Goal: Information Seeking & Learning: Learn about a topic

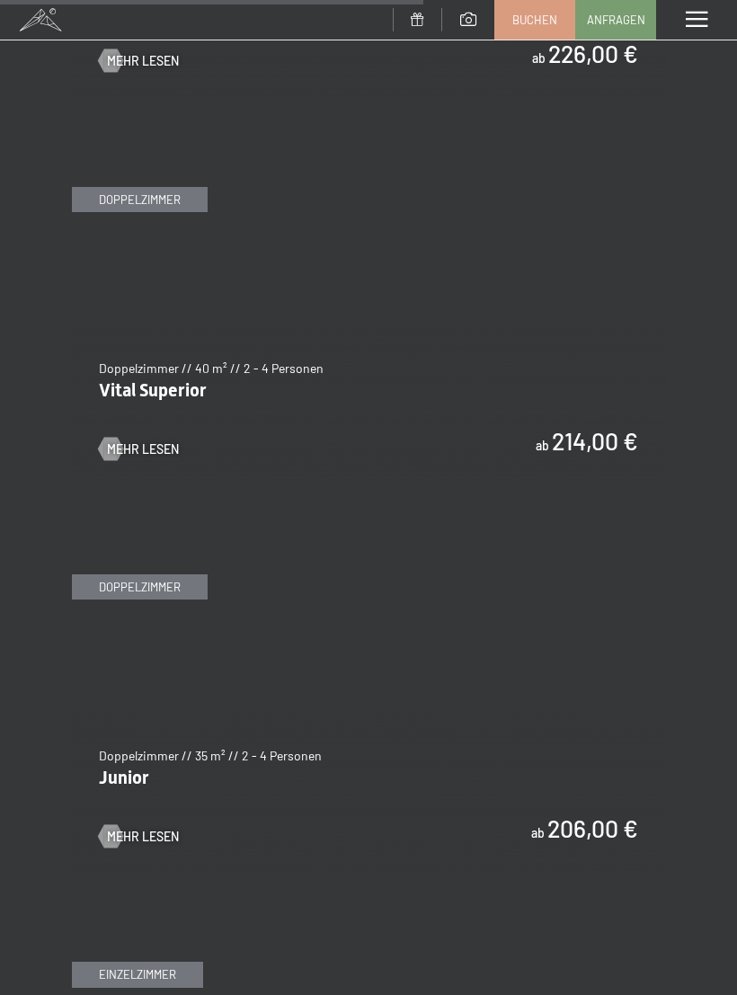
scroll to position [3918, 0]
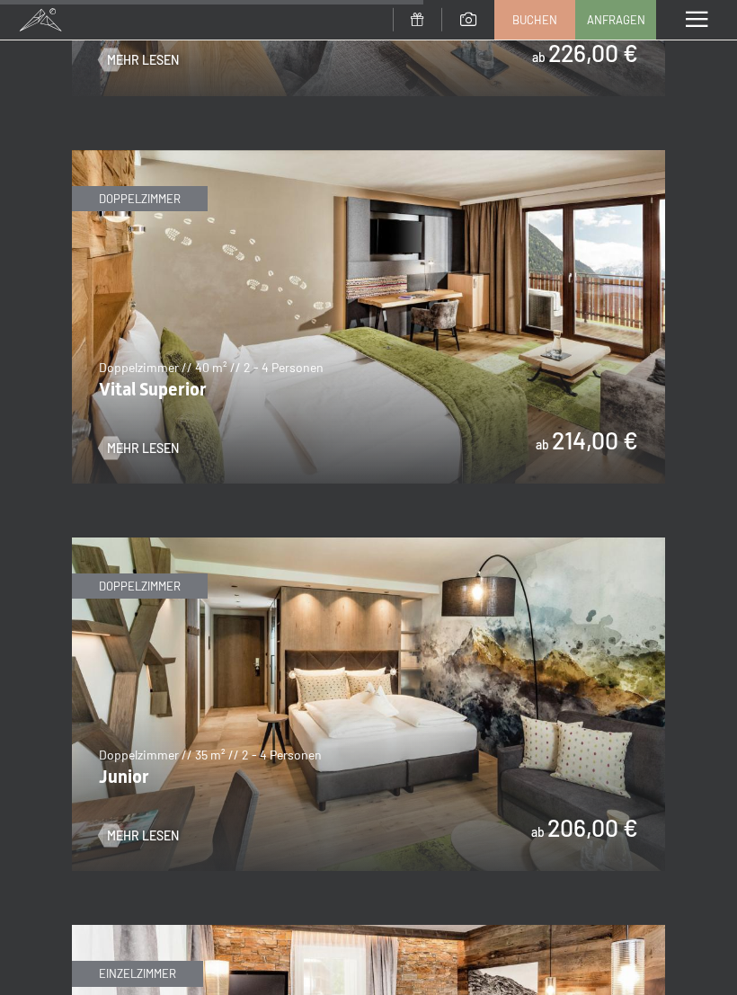
click at [602, 375] on img at bounding box center [369, 317] width 594 height 334
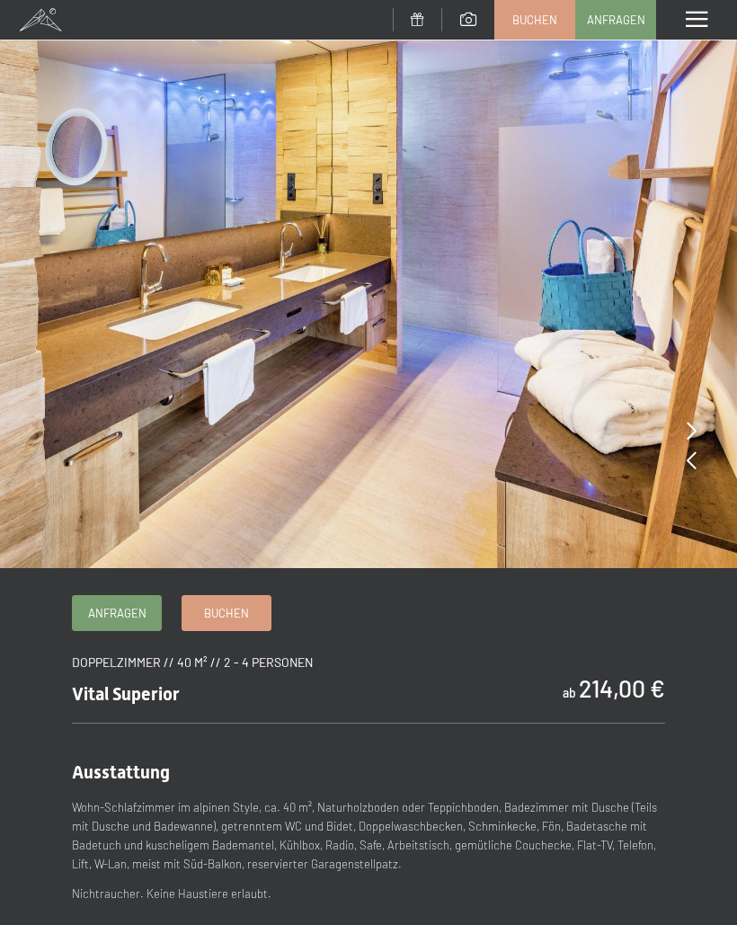
click at [702, 32] on div "Menü" at bounding box center [696, 20] width 81 height 40
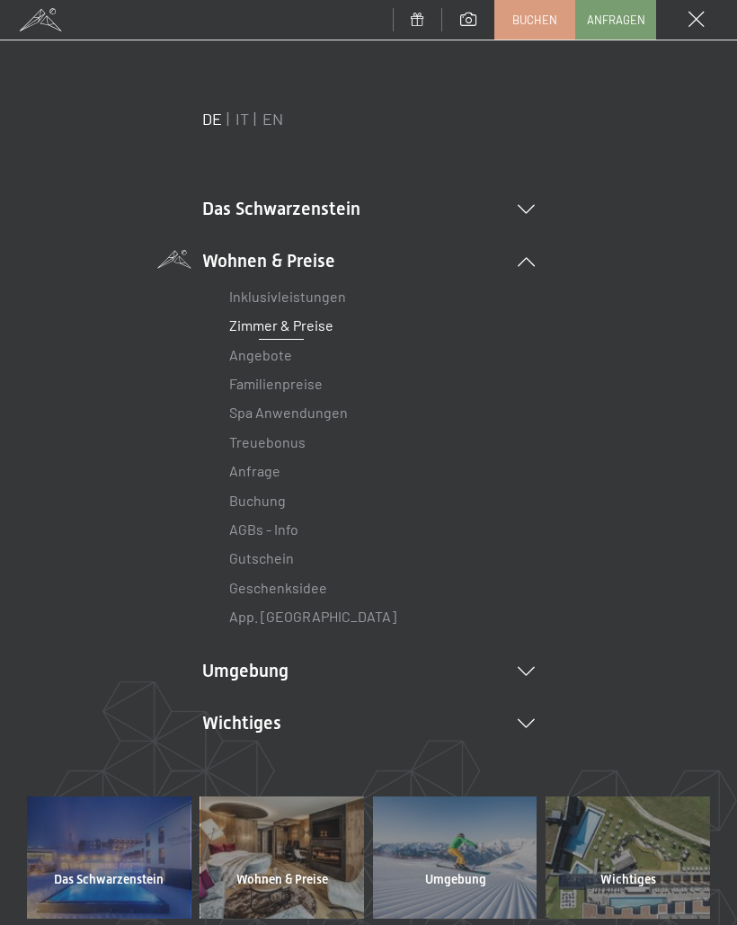
click at [527, 214] on li "Das Schwarzenstein Neuheiten im Schwarzenstein Ihre Gastgeber Premium Spa Gourm…" at bounding box center [368, 208] width 333 height 25
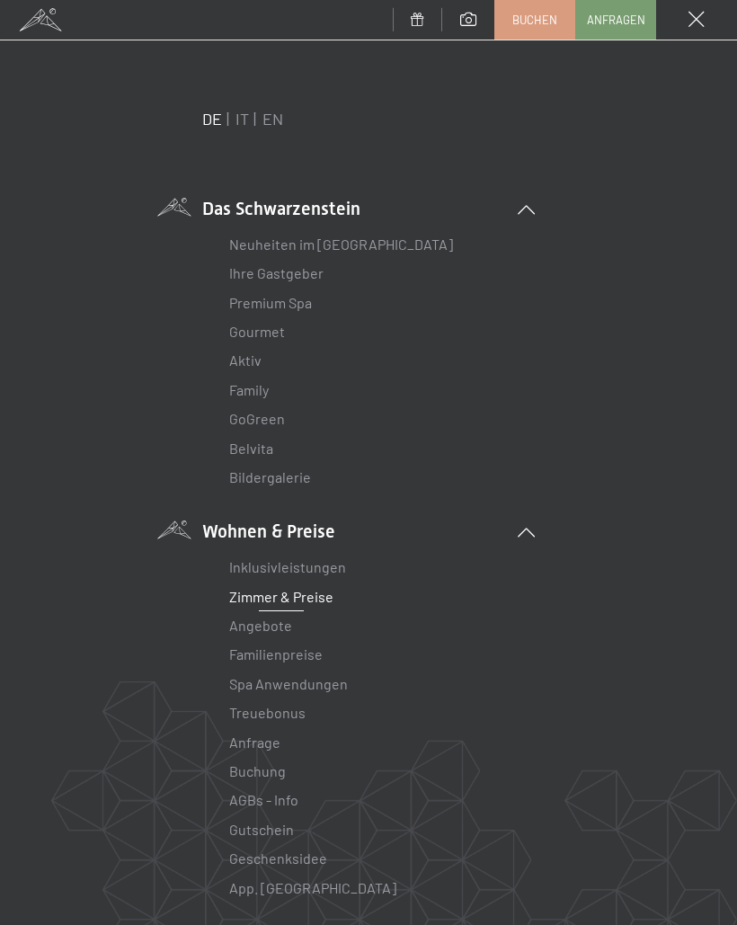
click at [310, 302] on link "Premium Spa" at bounding box center [270, 302] width 83 height 17
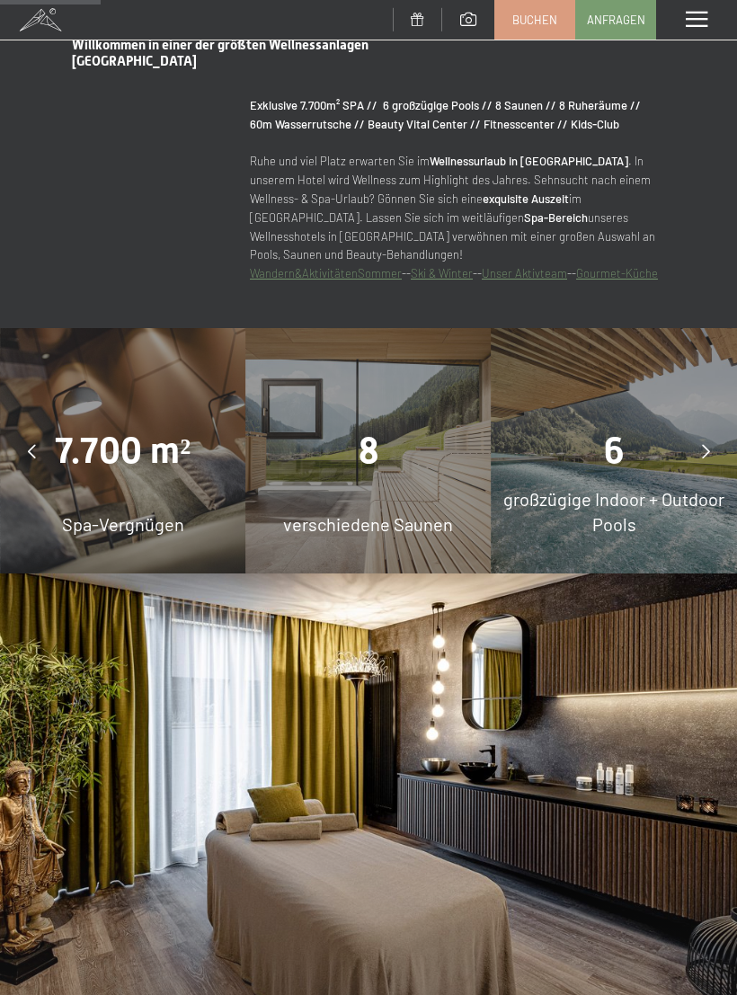
scroll to position [1133, 0]
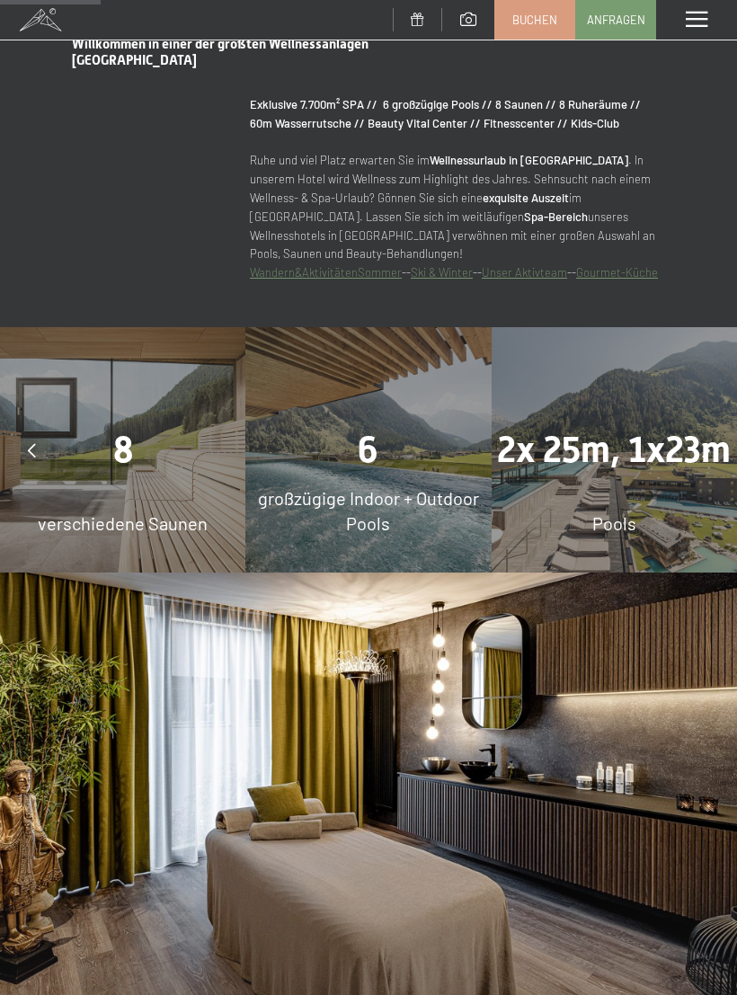
click at [422, 495] on span "großzügige Indoor + Outdoor Pools" at bounding box center [368, 510] width 221 height 47
click at [379, 445] on div "6" at bounding box center [369, 450] width 246 height 50
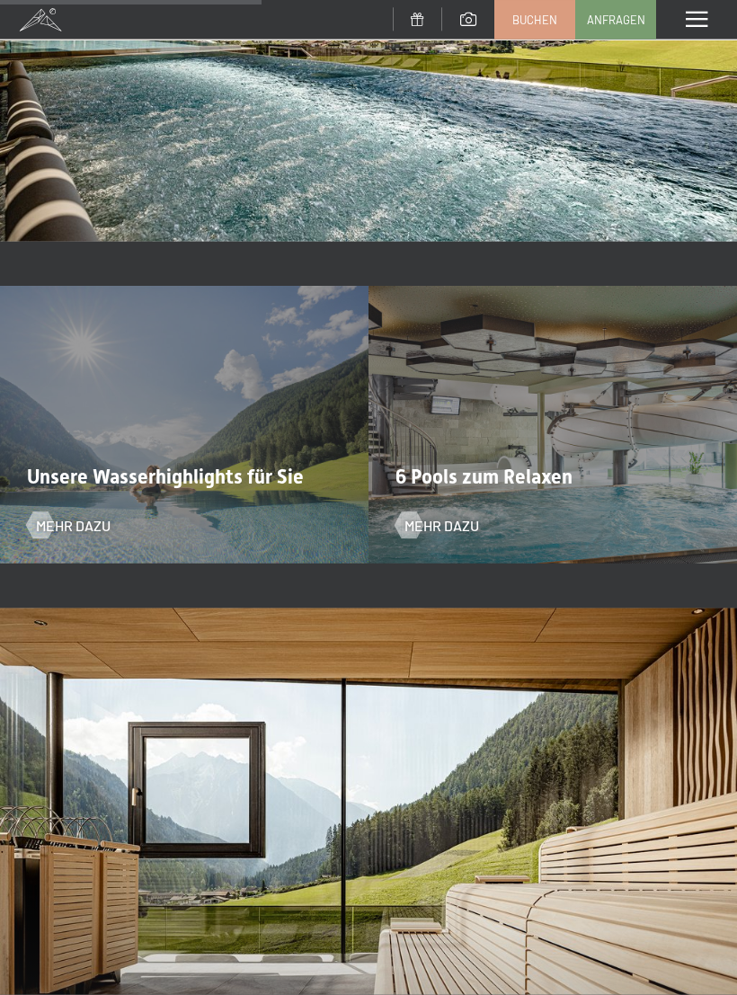
scroll to position [2950, 0]
click at [105, 515] on span "Mehr dazu" at bounding box center [73, 525] width 75 height 20
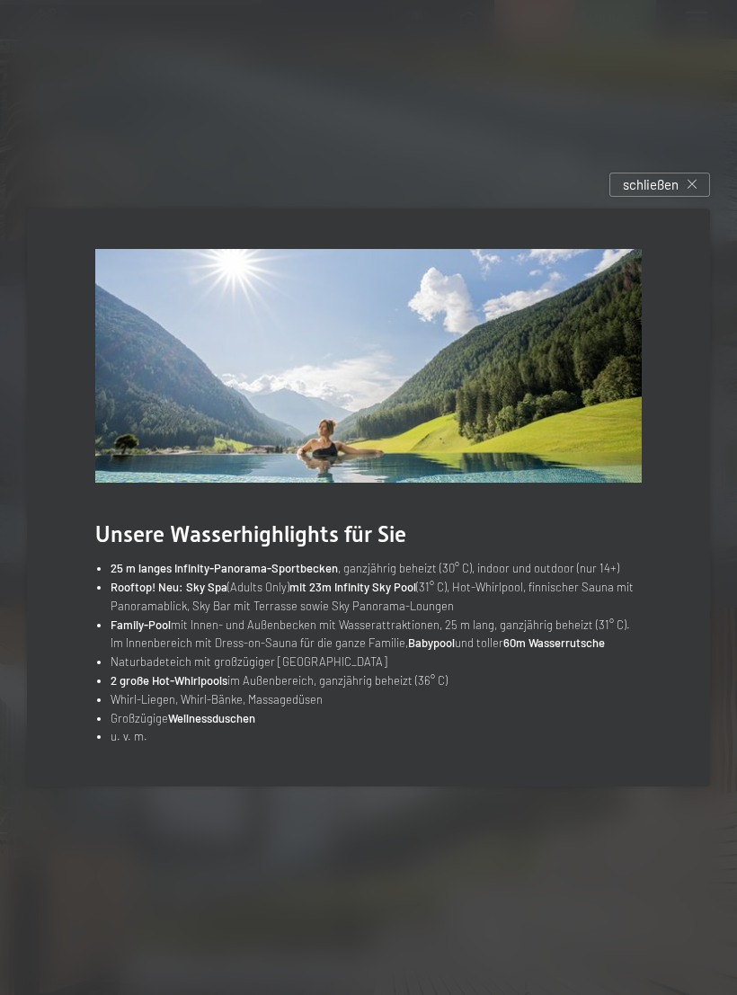
click at [668, 194] on span "schließen" at bounding box center [651, 184] width 56 height 19
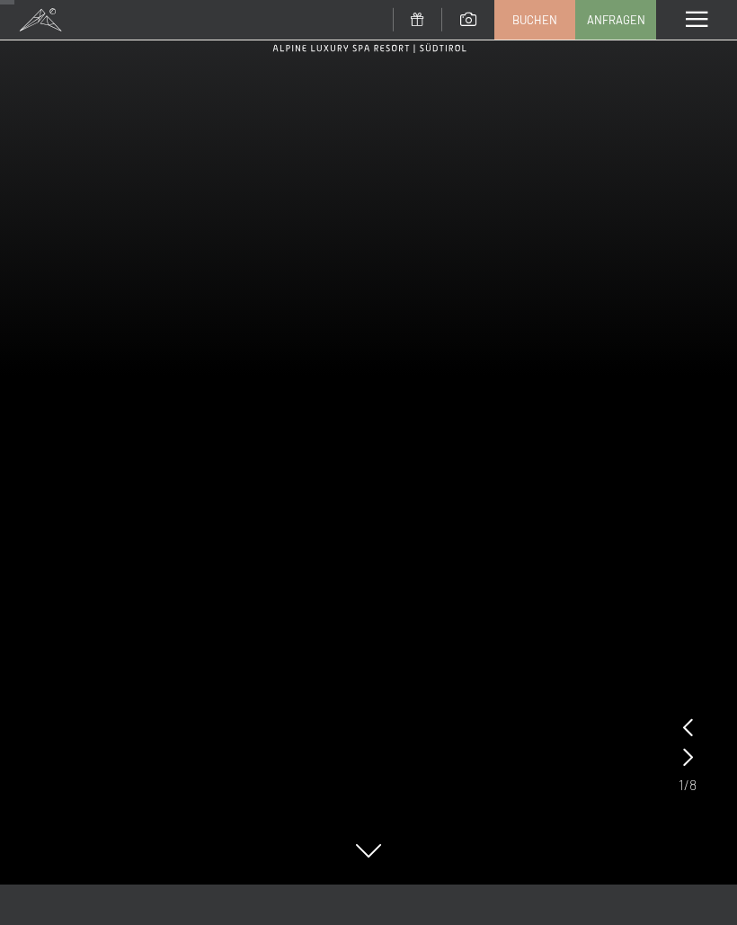
scroll to position [0, 0]
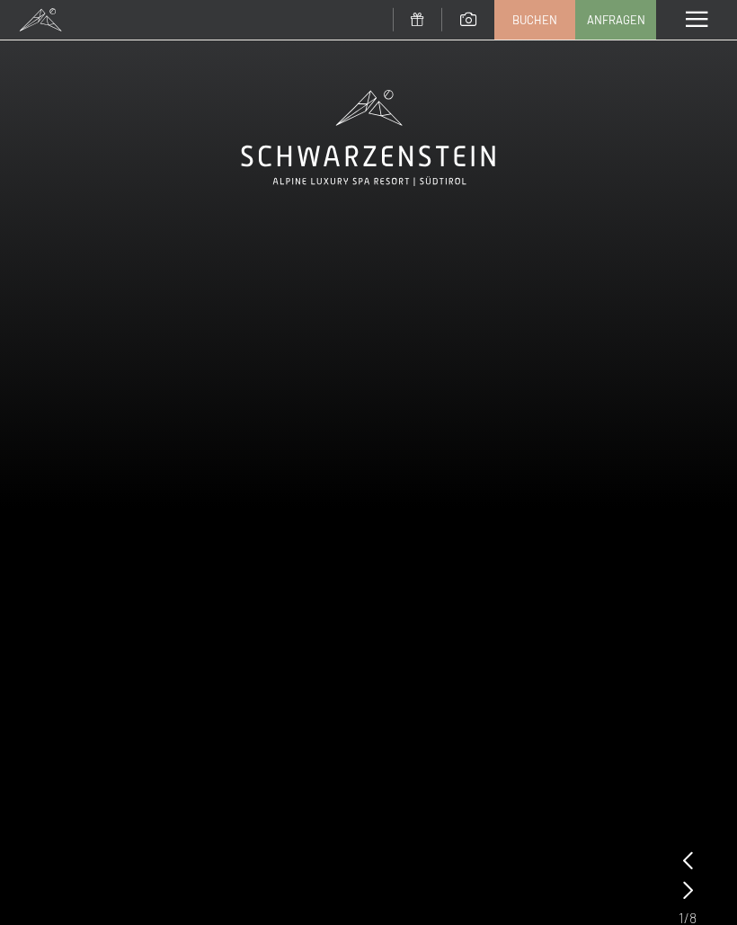
click at [706, 22] on span at bounding box center [697, 20] width 22 height 16
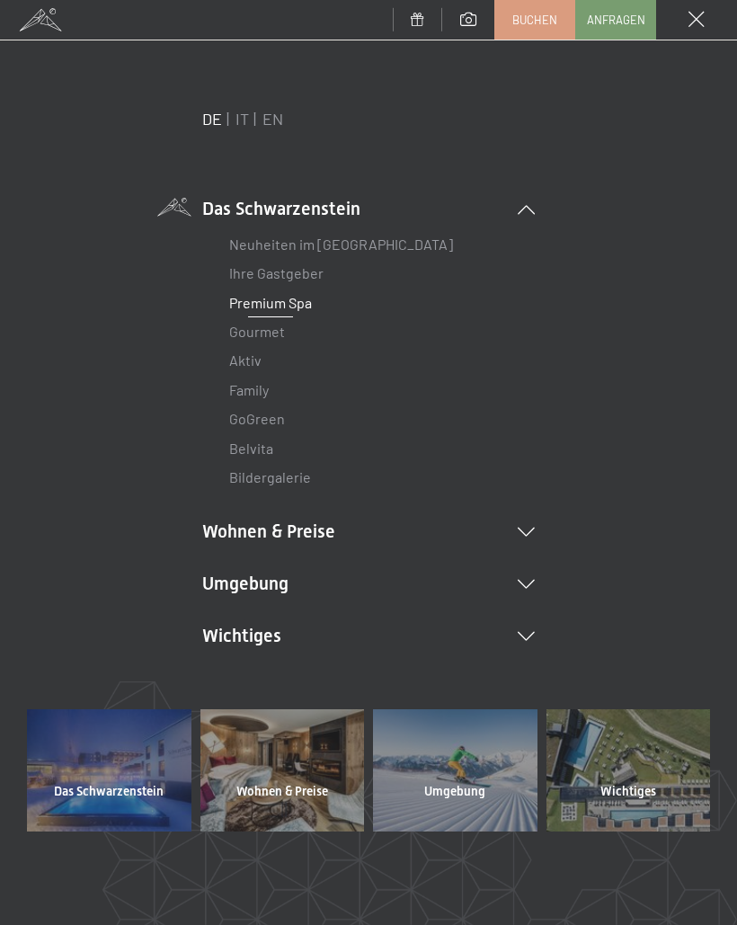
click at [274, 336] on link "Gourmet" at bounding box center [257, 331] width 56 height 17
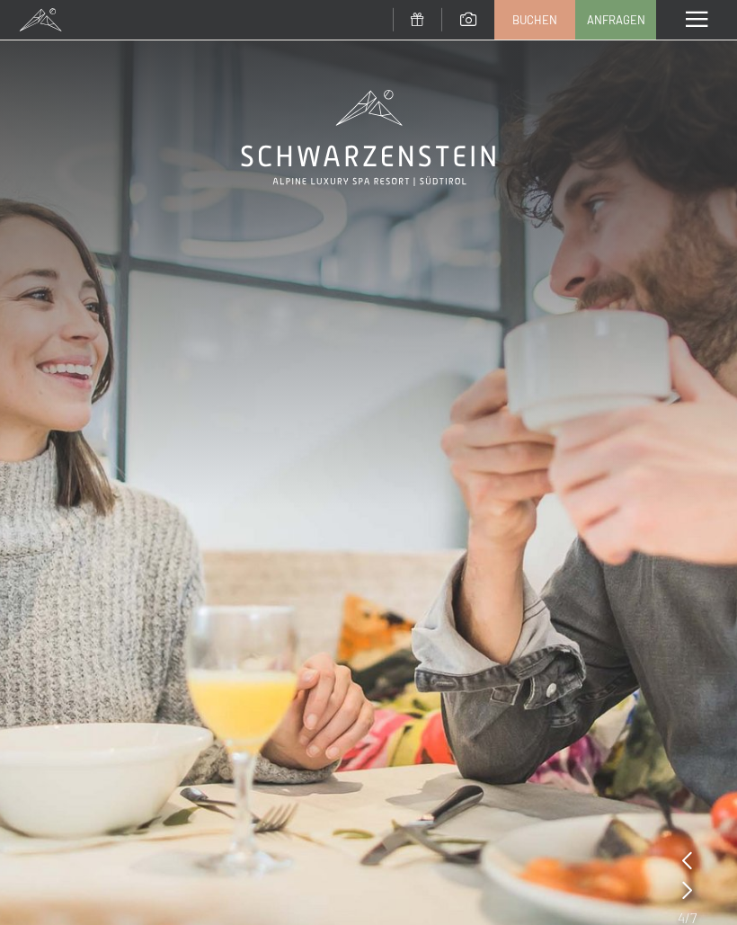
click at [697, 31] on div "Menü" at bounding box center [696, 20] width 81 height 40
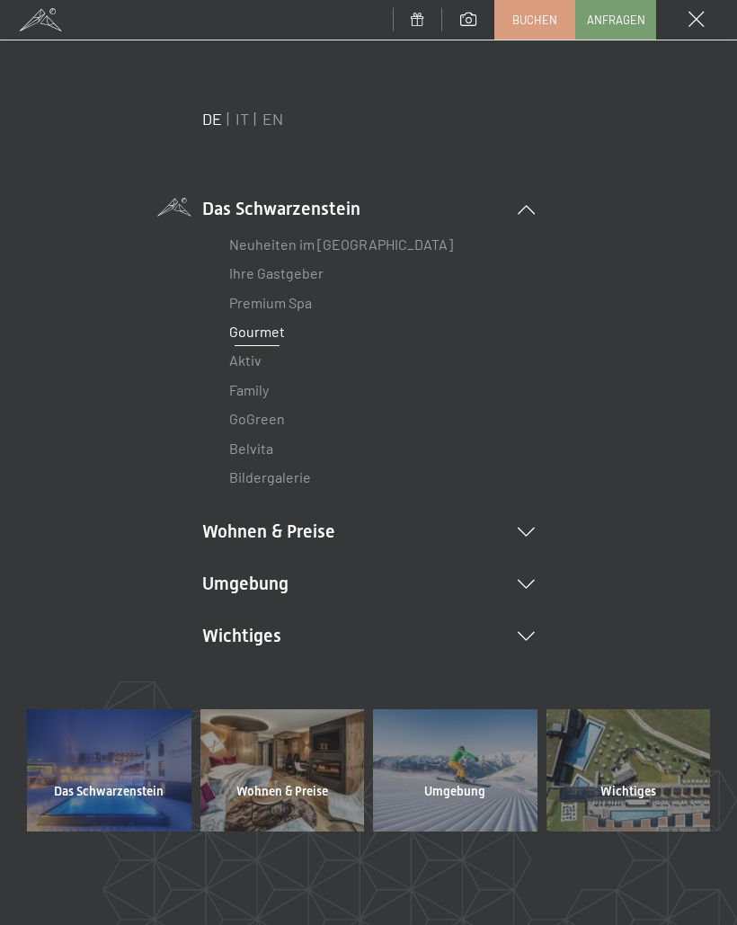
click at [527, 637] on icon at bounding box center [526, 636] width 17 height 9
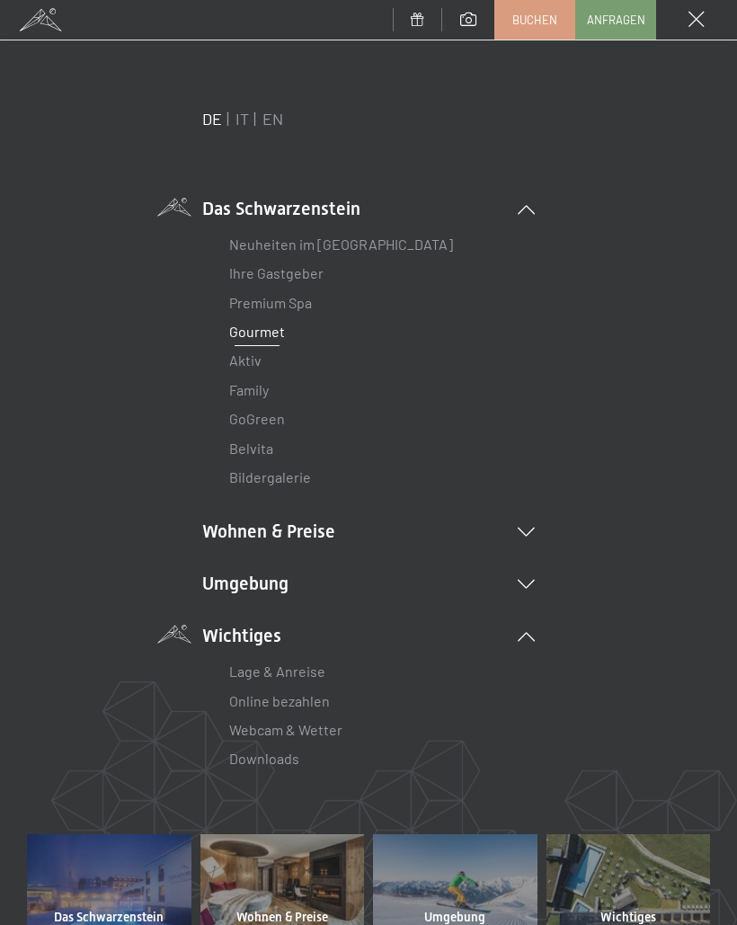
click at [350, 223] on div "Neuheiten im Schwarzenstein Ihre Gastgeber Premium Spa Gourmet Aktiv Wochenprog…" at bounding box center [368, 357] width 333 height 272
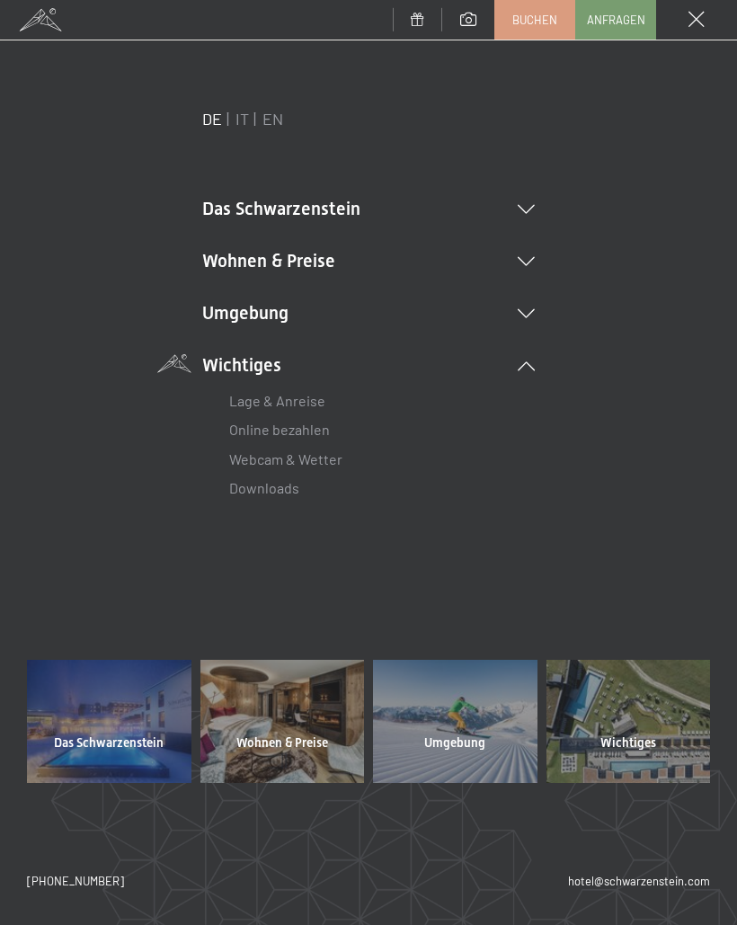
click at [534, 316] on icon at bounding box center [526, 313] width 17 height 9
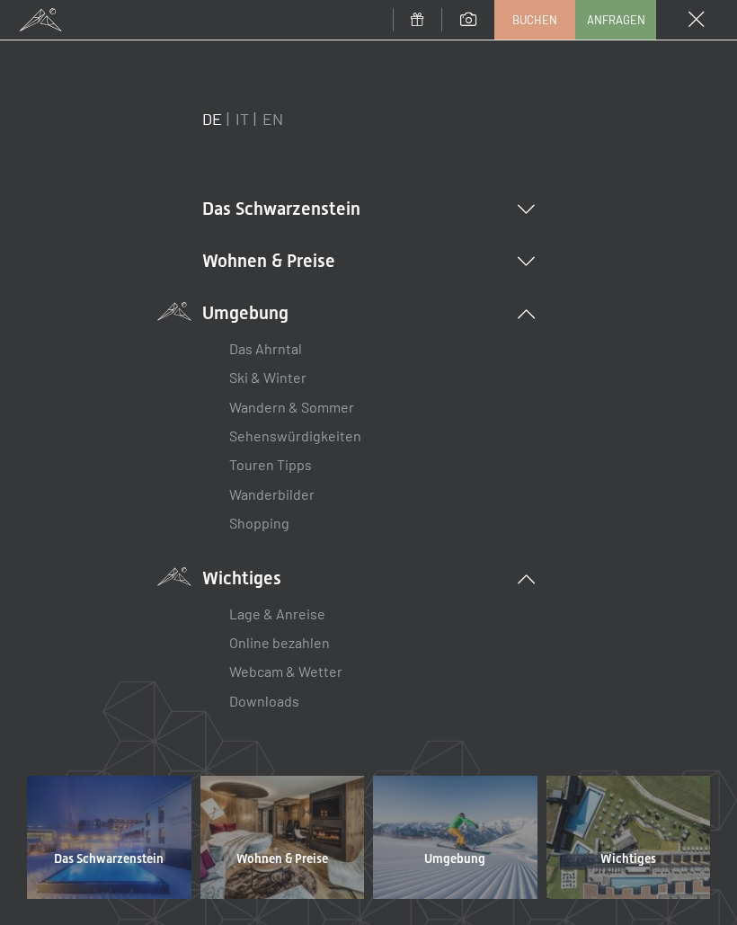
click at [297, 353] on link "Das Ahrntal" at bounding box center [265, 348] width 73 height 17
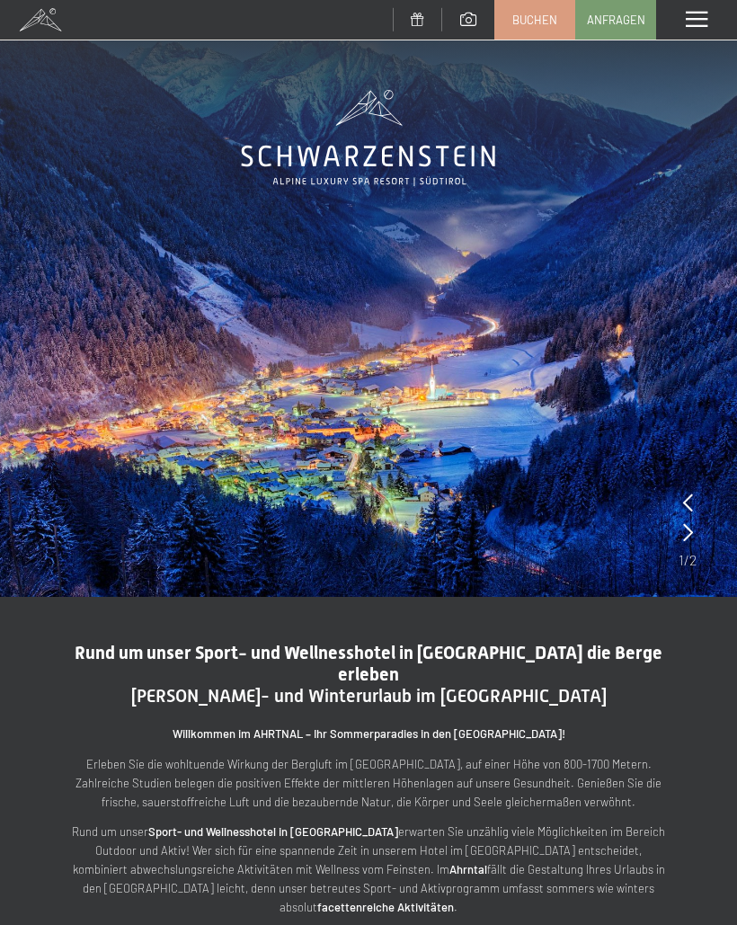
click at [708, 30] on div "Menü" at bounding box center [696, 20] width 81 height 40
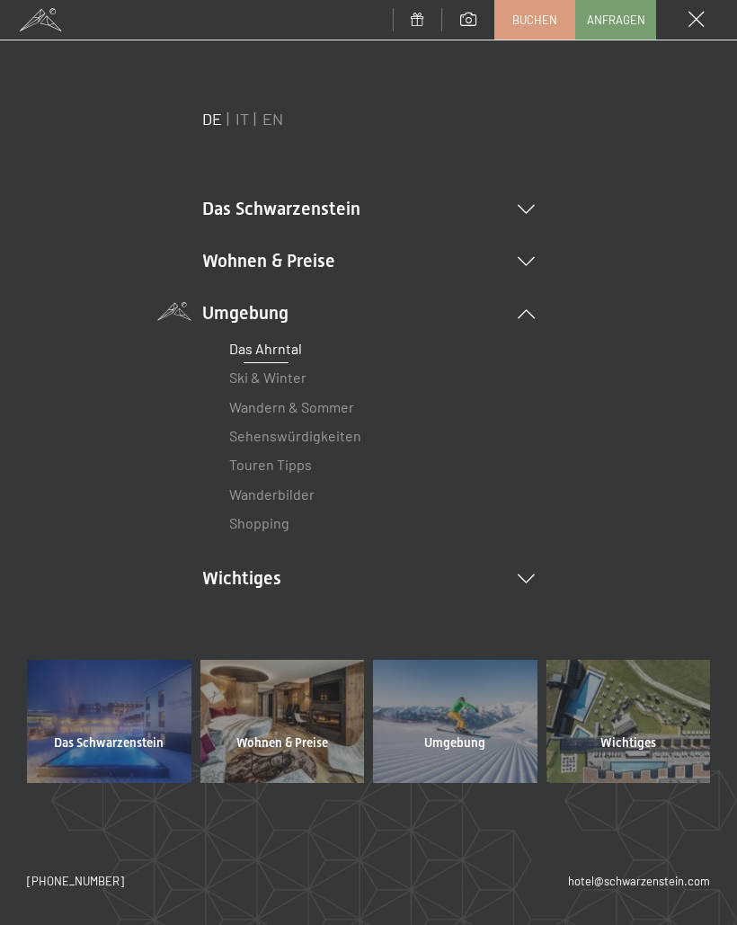
click at [280, 530] on link "Shopping" at bounding box center [259, 522] width 60 height 17
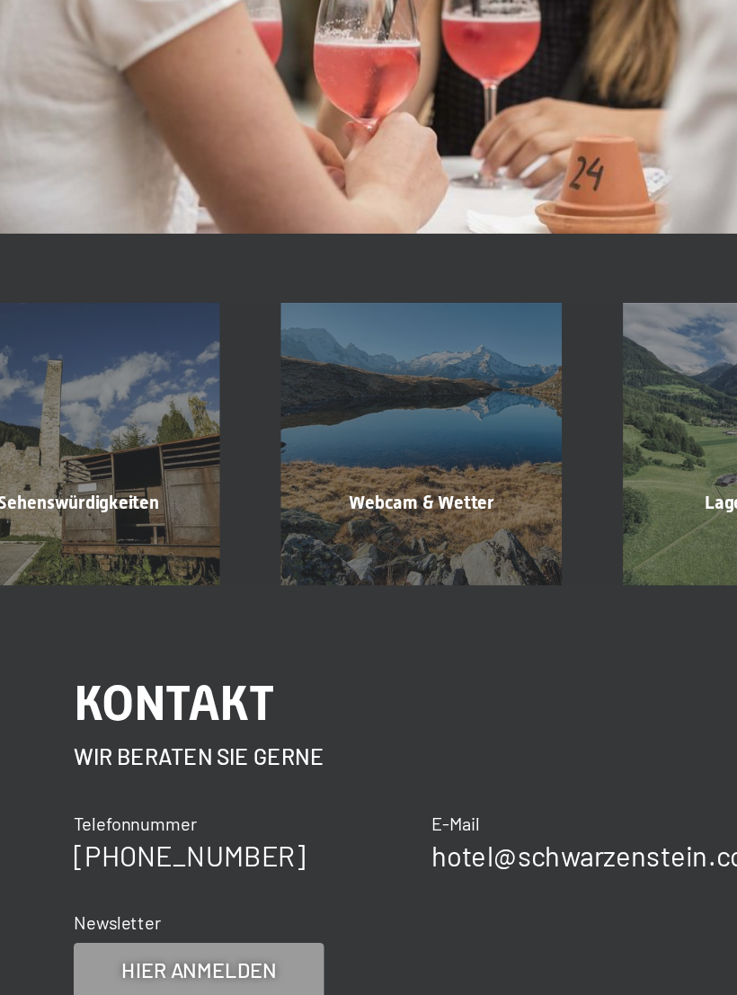
scroll to position [1412, 0]
click at [101, 656] on div "Sehenswürdigkeiten" at bounding box center [147, 686] width 222 height 61
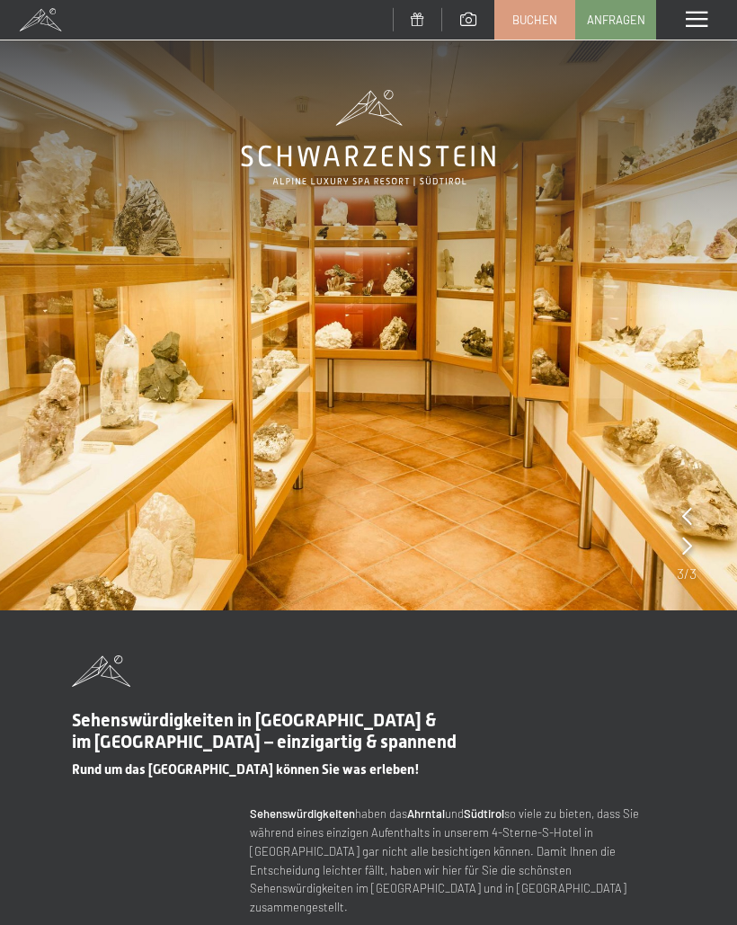
click at [696, 25] on span at bounding box center [697, 20] width 22 height 16
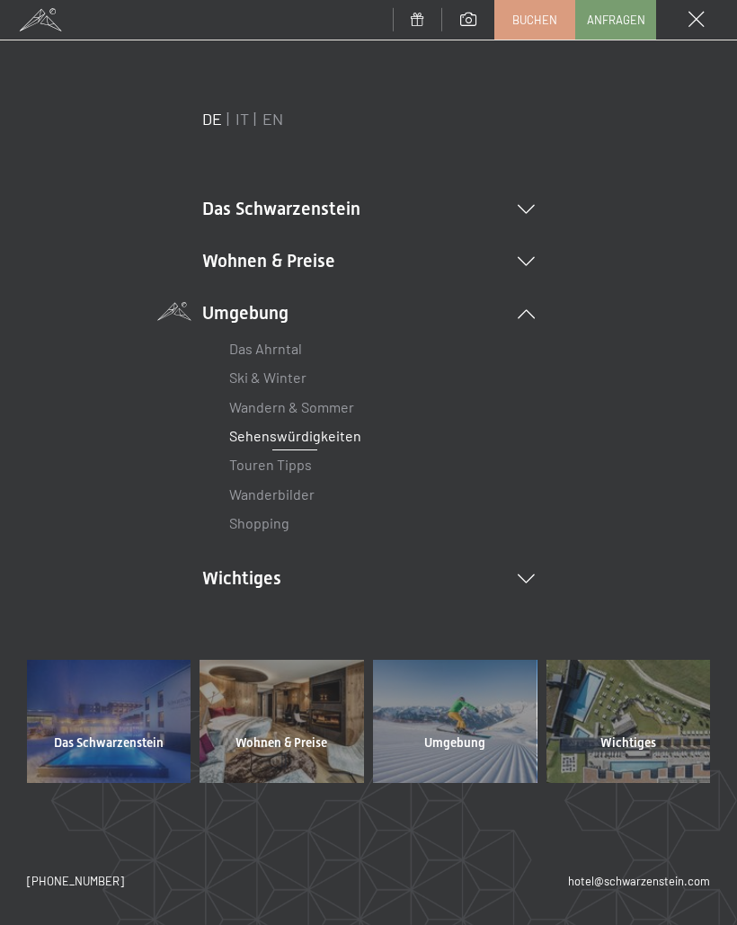
click at [362, 206] on li "Das Schwarzenstein Neuheiten im Schwarzenstein Ihre Gastgeber Premium Spa Gourm…" at bounding box center [368, 208] width 333 height 25
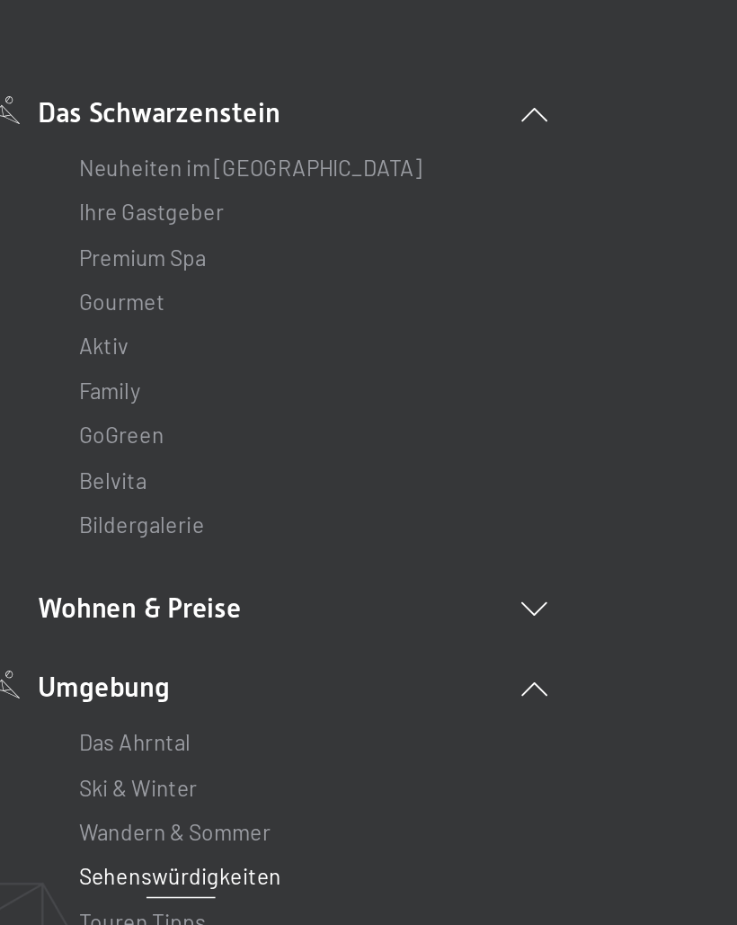
click at [229, 323] on link "Gourmet" at bounding box center [257, 331] width 56 height 17
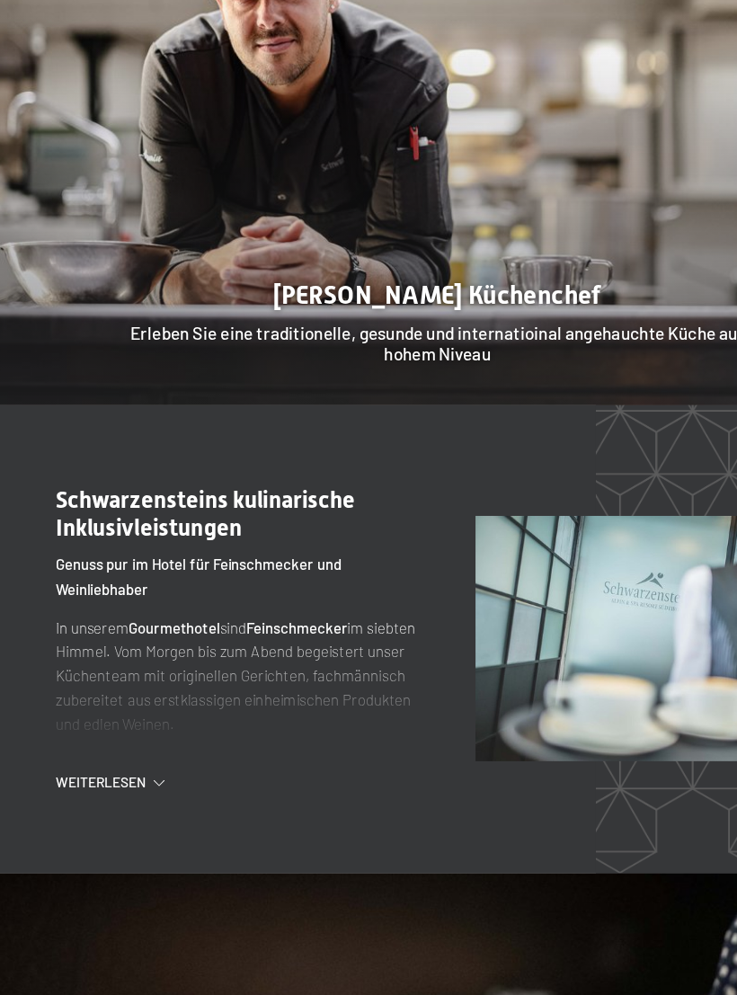
scroll to position [1055, 0]
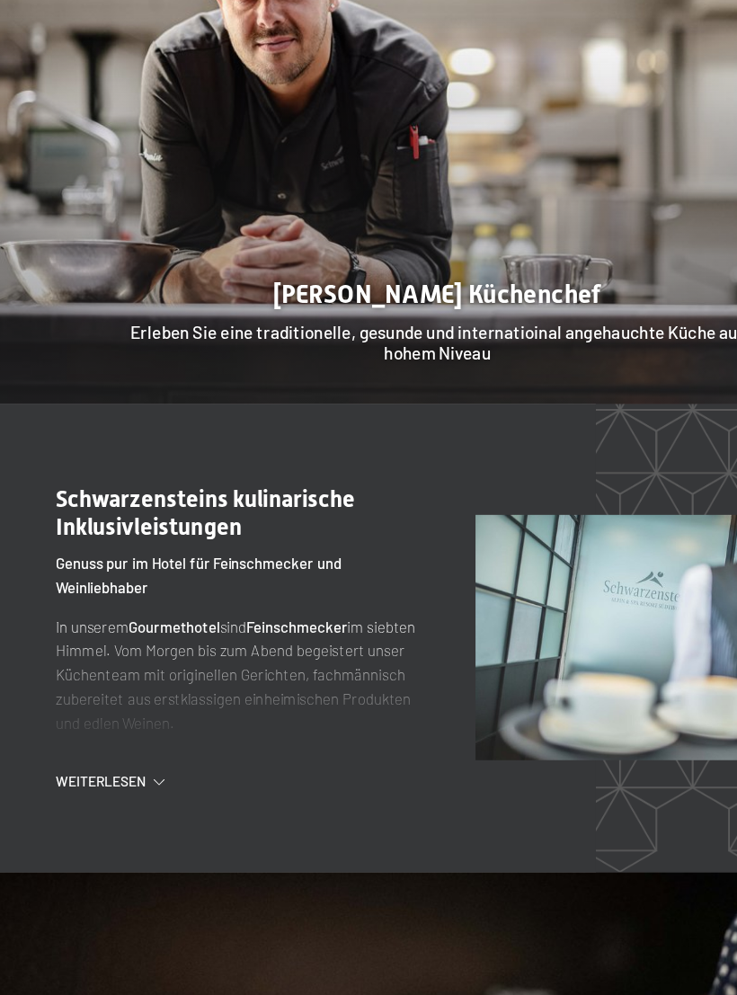
click at [101, 804] on span "Weiterlesen" at bounding box center [110, 811] width 76 height 15
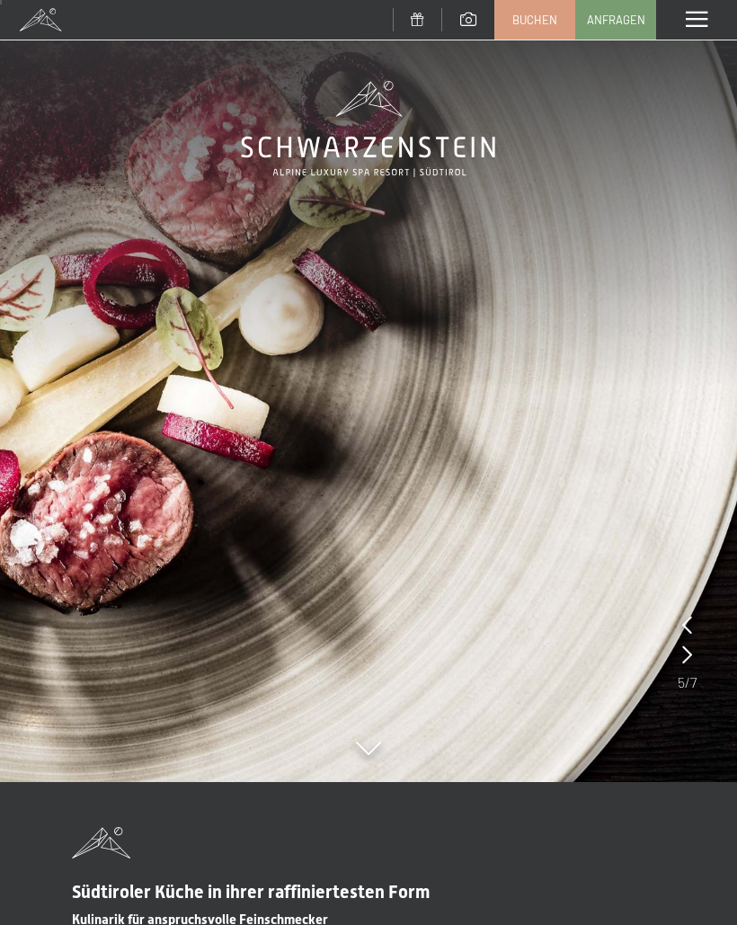
scroll to position [0, 0]
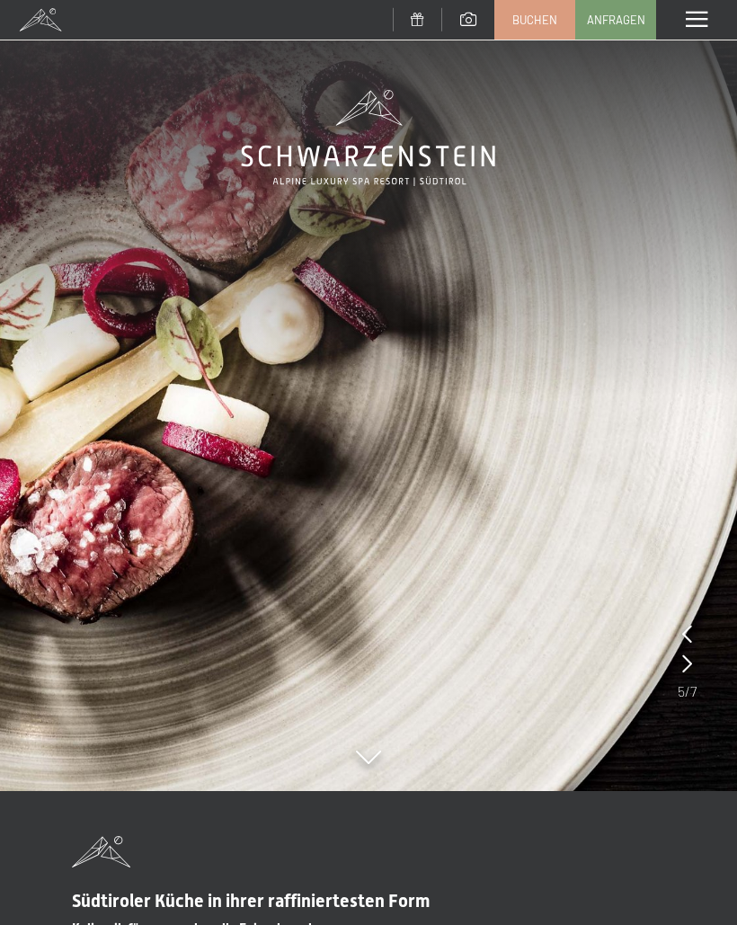
click at [420, 163] on icon at bounding box center [368, 138] width 254 height 96
